Goal: Find specific page/section: Find specific page/section

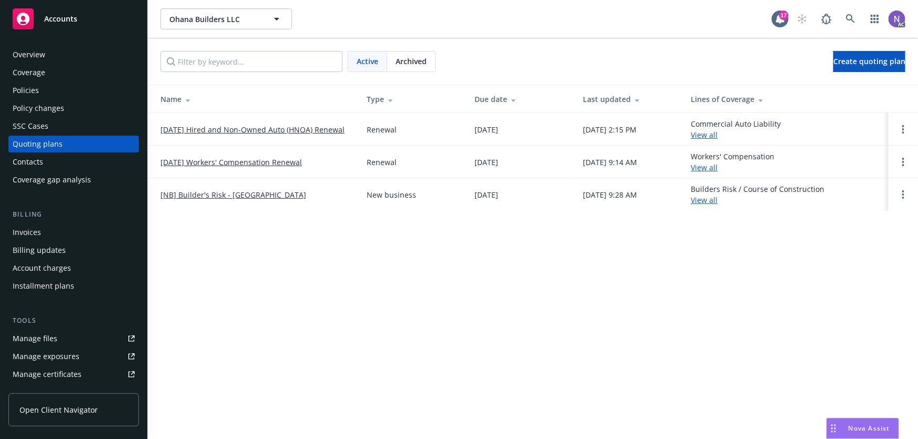
click at [76, 92] on div "Policies" at bounding box center [74, 90] width 122 height 17
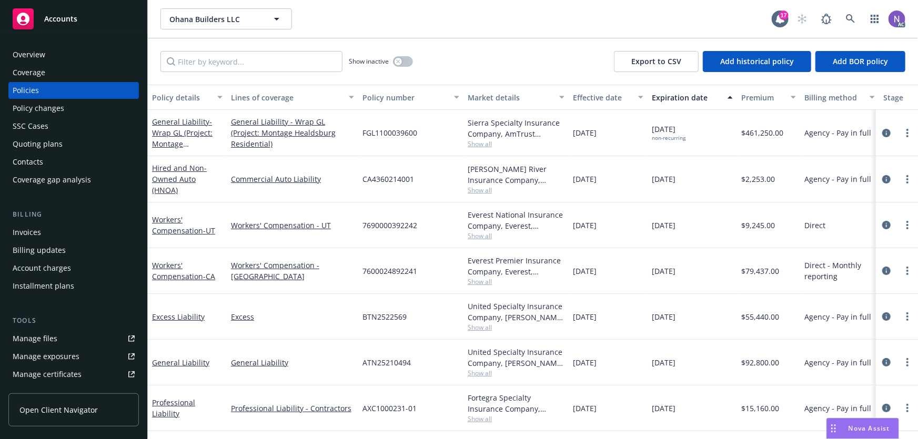
click at [57, 57] on div "Overview" at bounding box center [74, 54] width 122 height 17
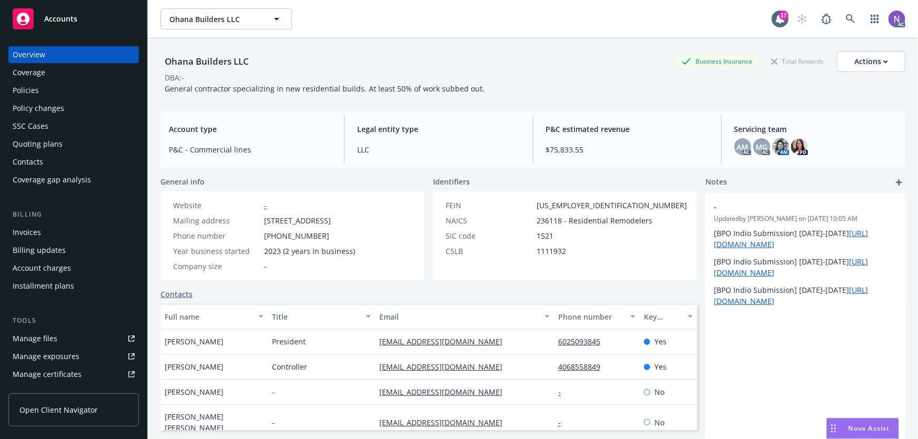
click at [193, 59] on div "Ohana Builders LLC" at bounding box center [207, 62] width 93 height 14
copy div "Ohana Builders LLC"
